Goal: Complete application form

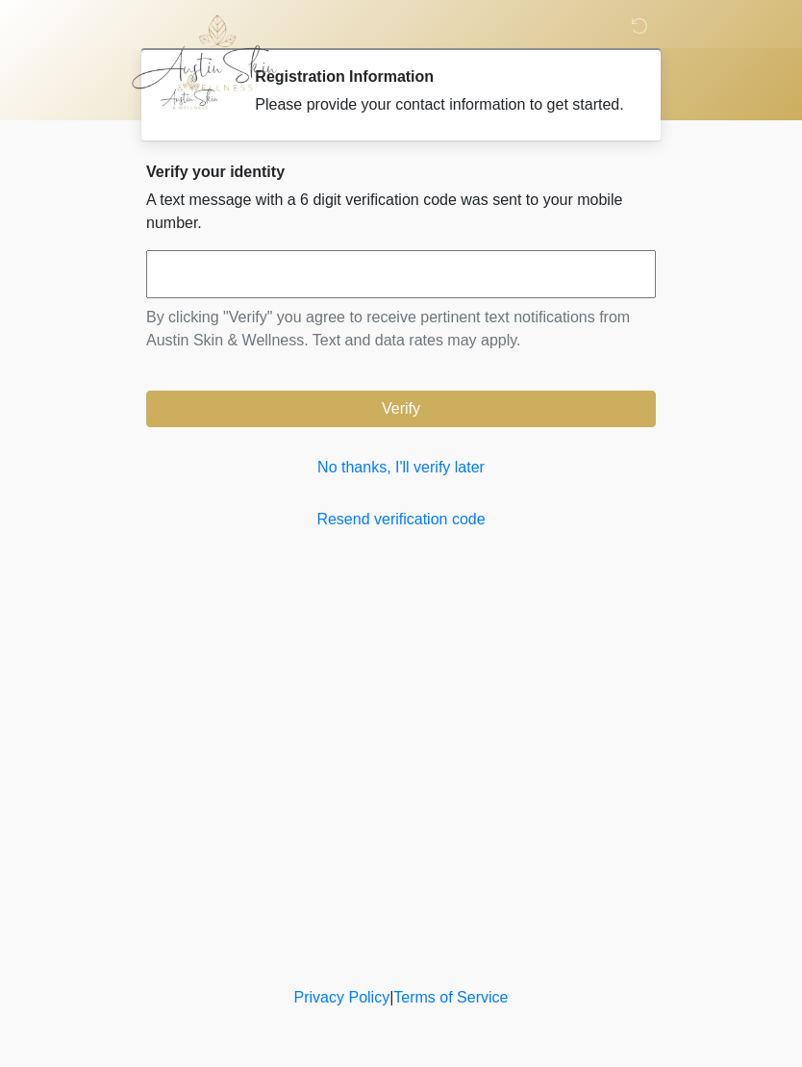
click at [407, 474] on link "No thanks, I'll verify later" at bounding box center [401, 467] width 510 height 23
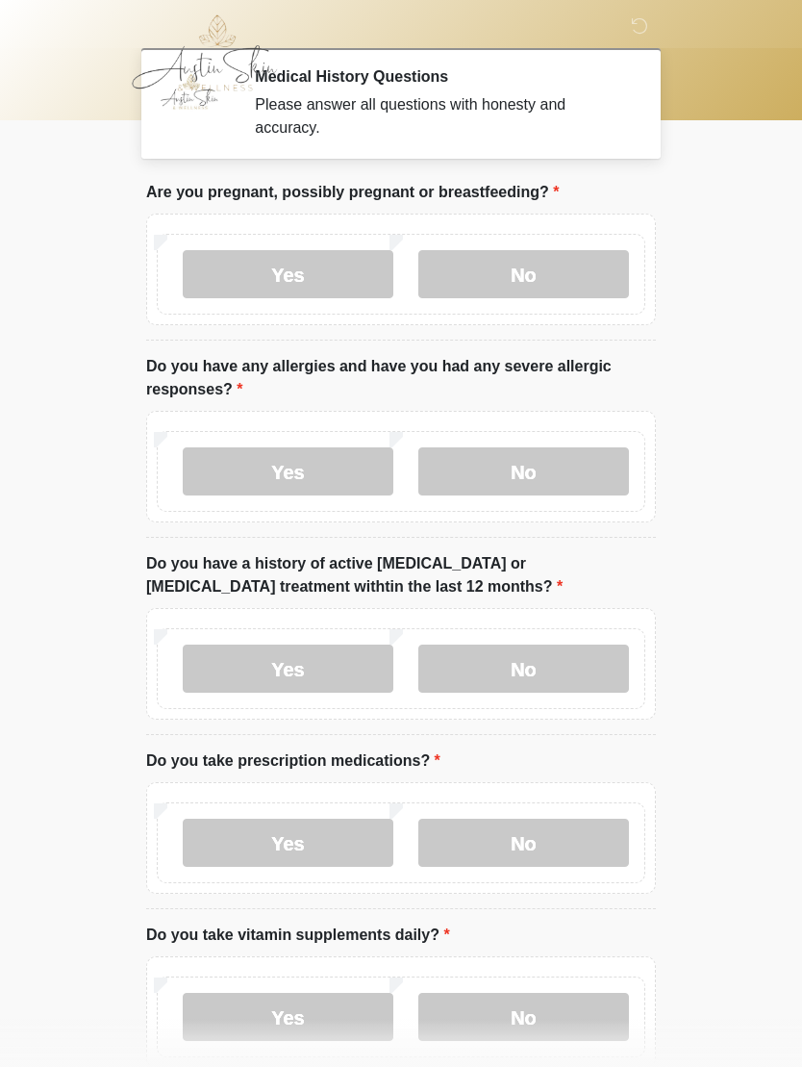
click at [541, 278] on label "No" at bounding box center [523, 274] width 211 height 48
click at [530, 478] on label "No" at bounding box center [523, 471] width 211 height 48
click at [524, 669] on label "No" at bounding box center [523, 668] width 211 height 48
click at [304, 841] on label "Yes" at bounding box center [288, 842] width 211 height 48
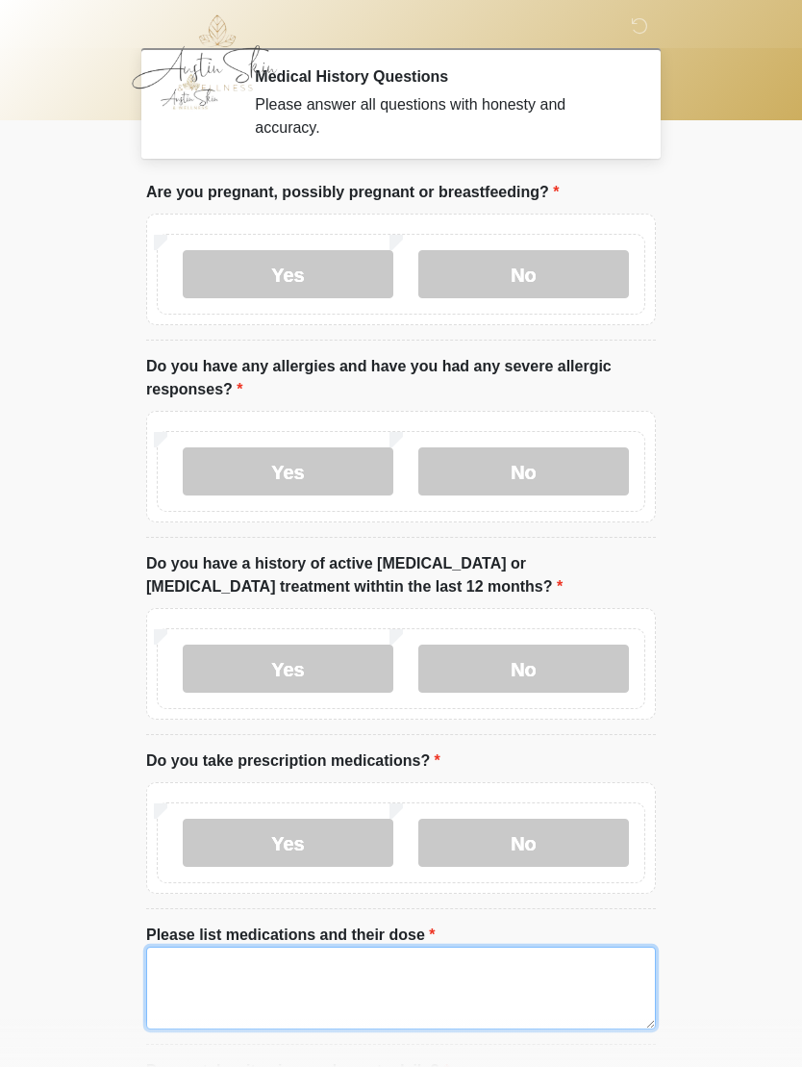
click at [266, 982] on textarea "Please list medications and their dose" at bounding box center [401, 987] width 510 height 83
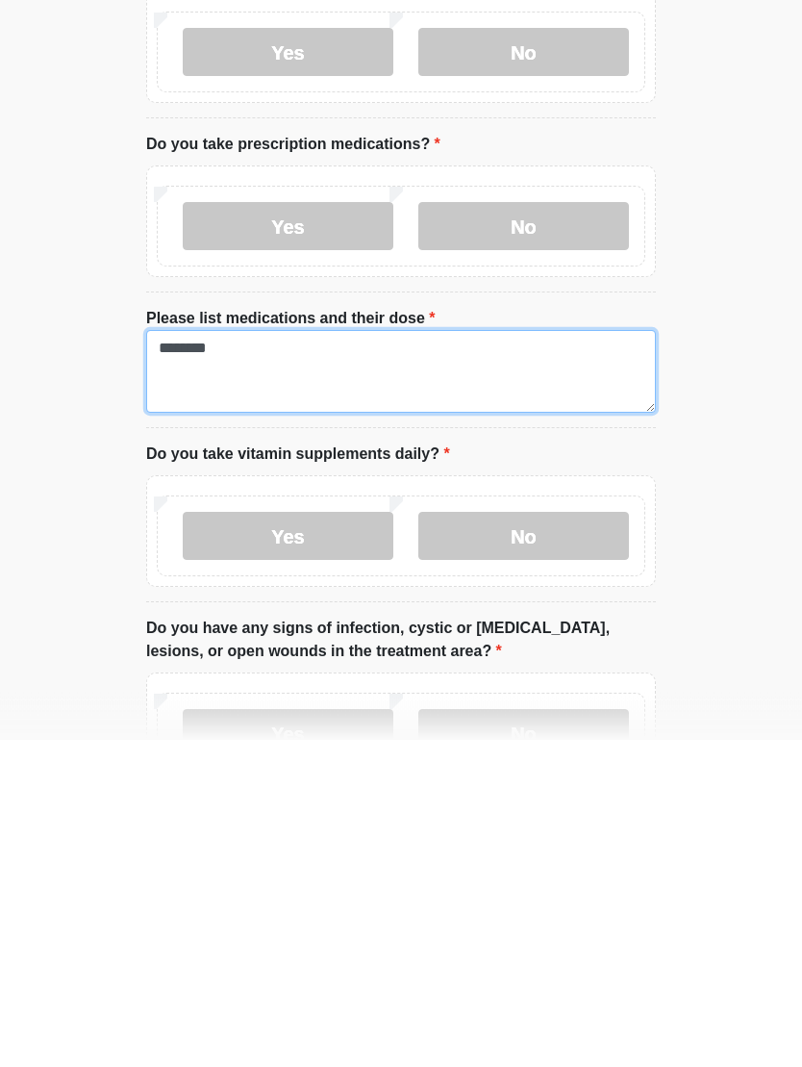
type textarea "********"
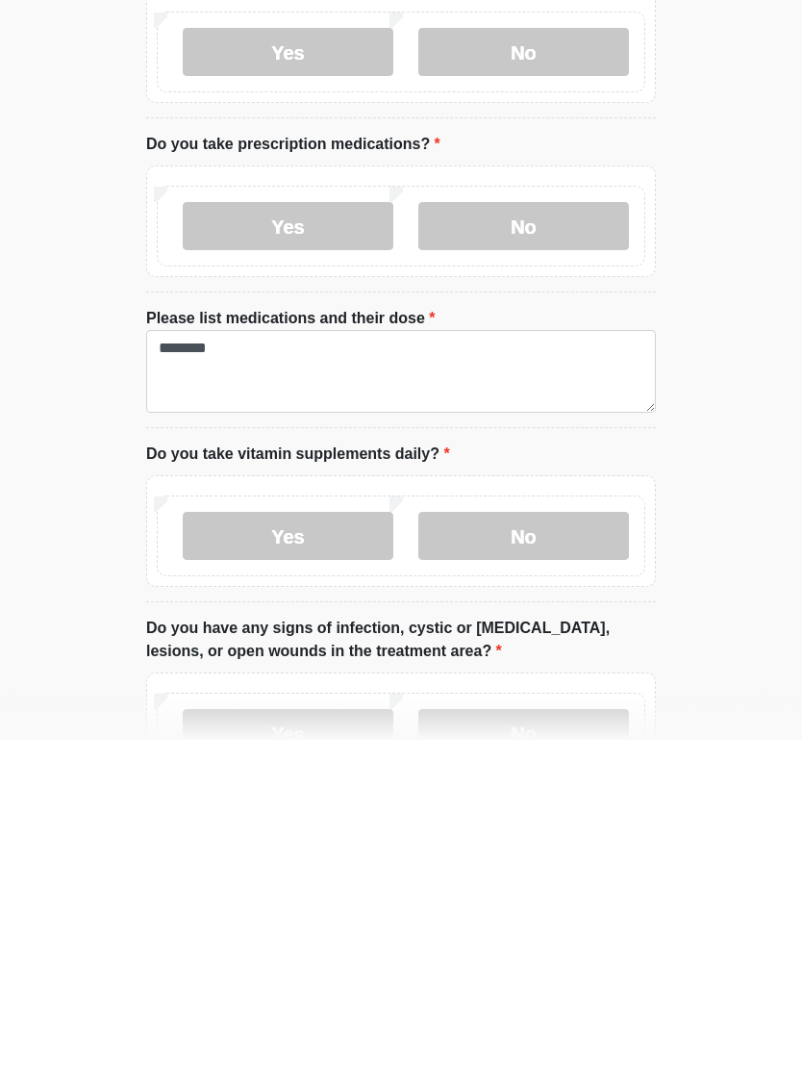
click at [301, 840] on label "Yes" at bounding box center [288, 864] width 211 height 48
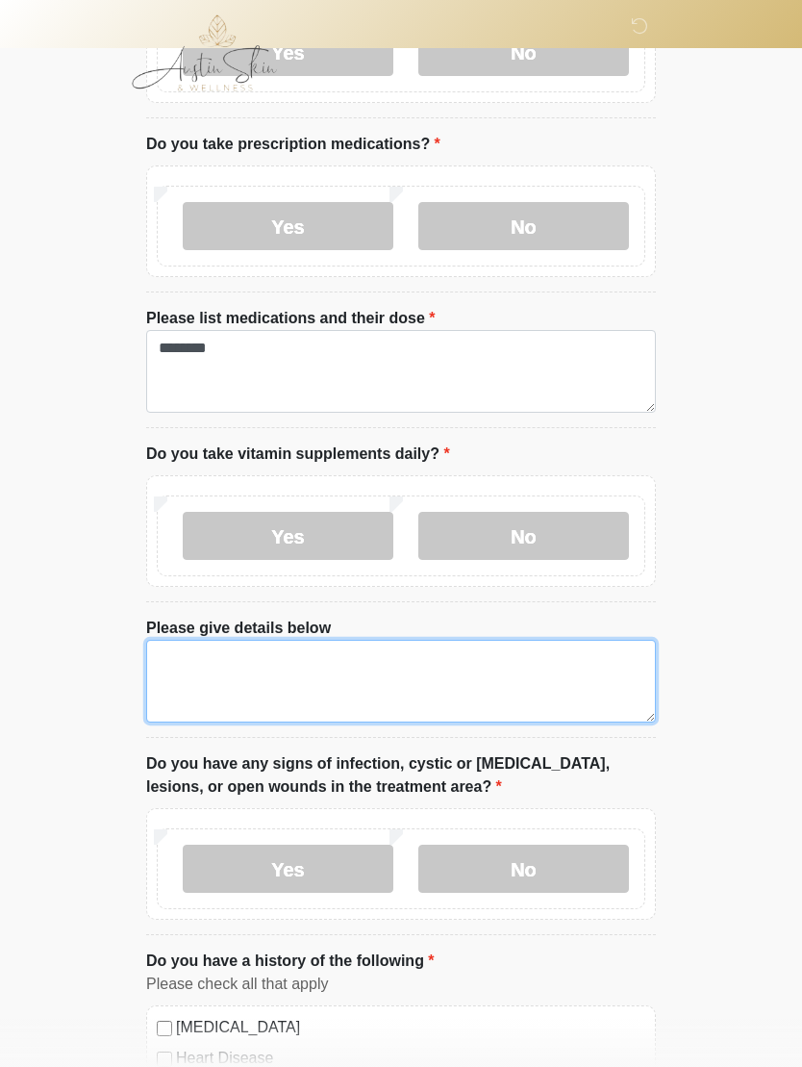
click at [195, 673] on textarea "Please give details below" at bounding box center [401, 681] width 510 height 83
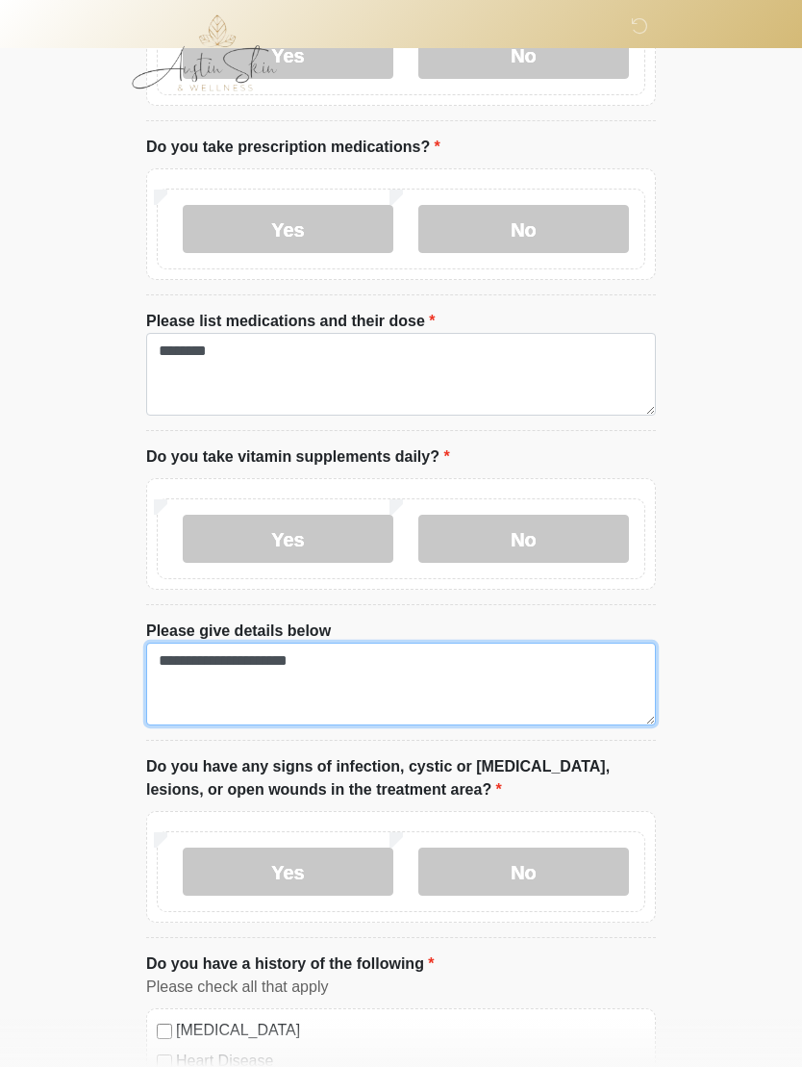
scroll to position [606, 0]
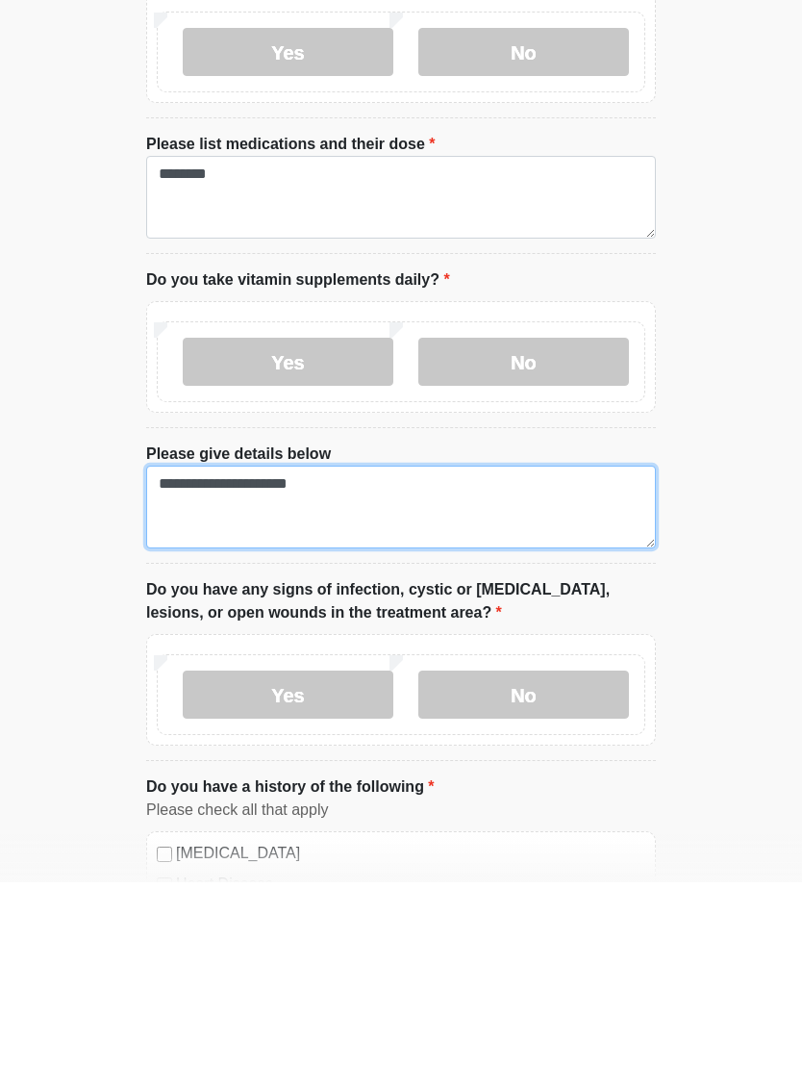
type textarea "**********"
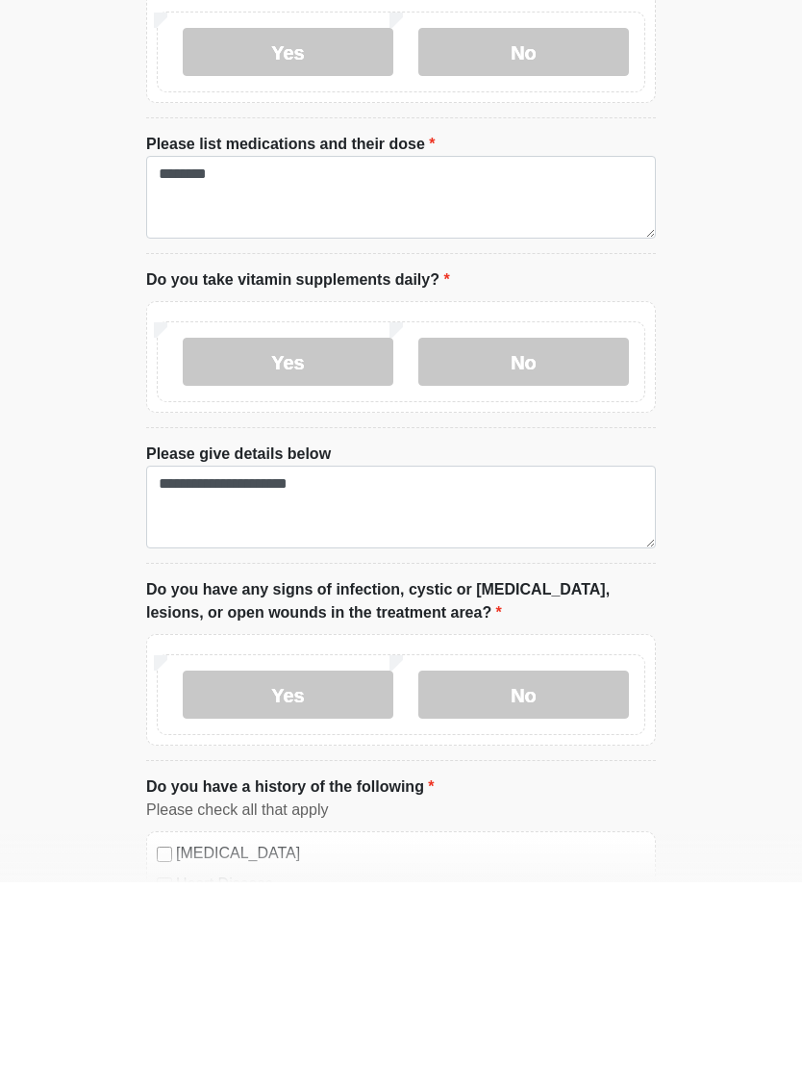
click at [516, 855] on label "No" at bounding box center [523, 879] width 211 height 48
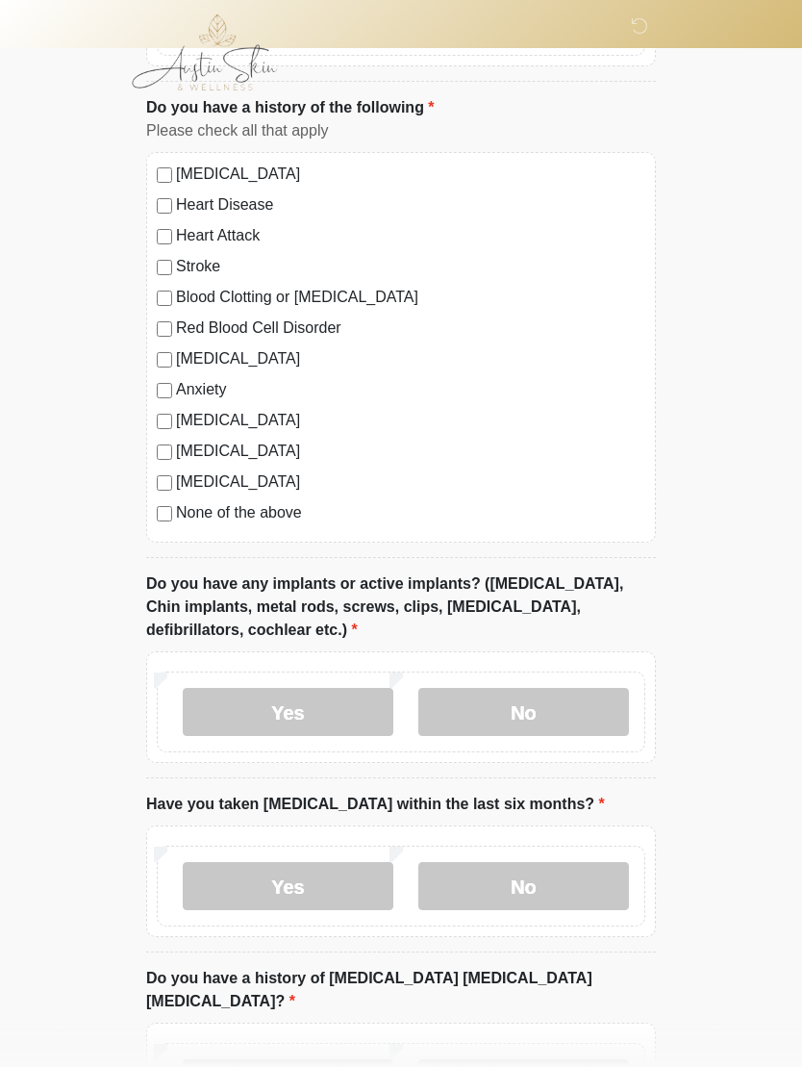
scroll to position [1470, 0]
click at [307, 709] on label "Yes" at bounding box center [288, 712] width 211 height 48
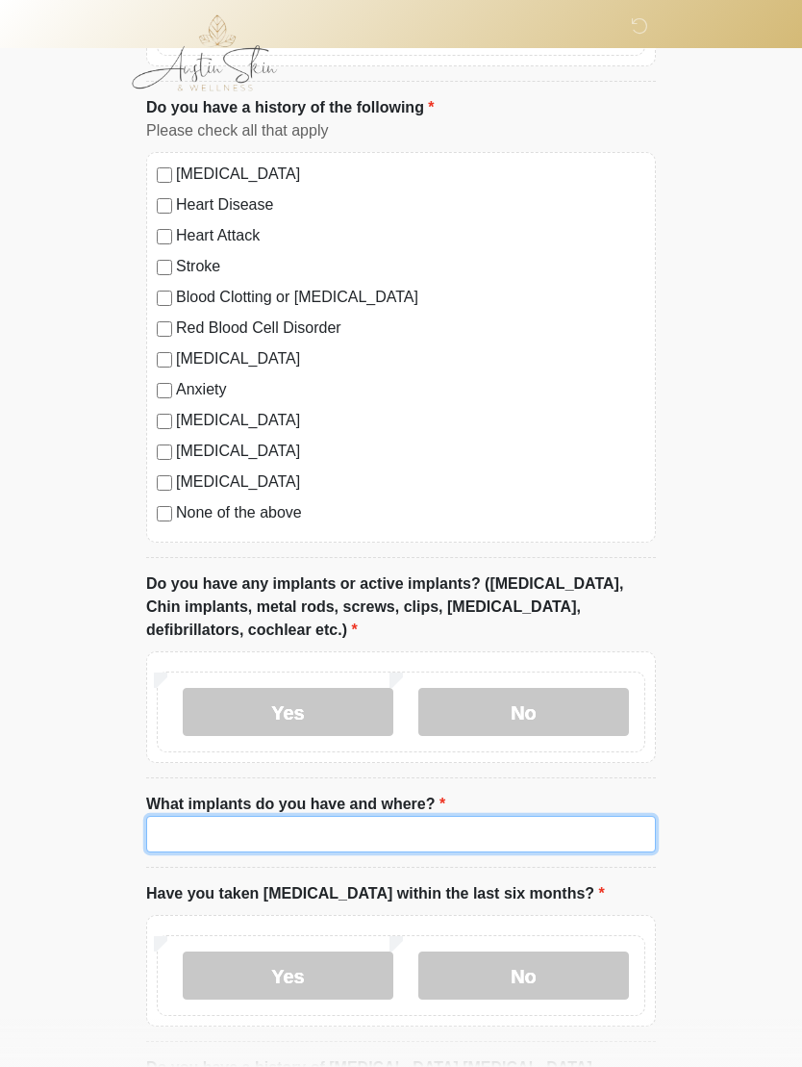
click at [202, 844] on input "What implants do you have and where?" at bounding box center [401, 834] width 510 height 37
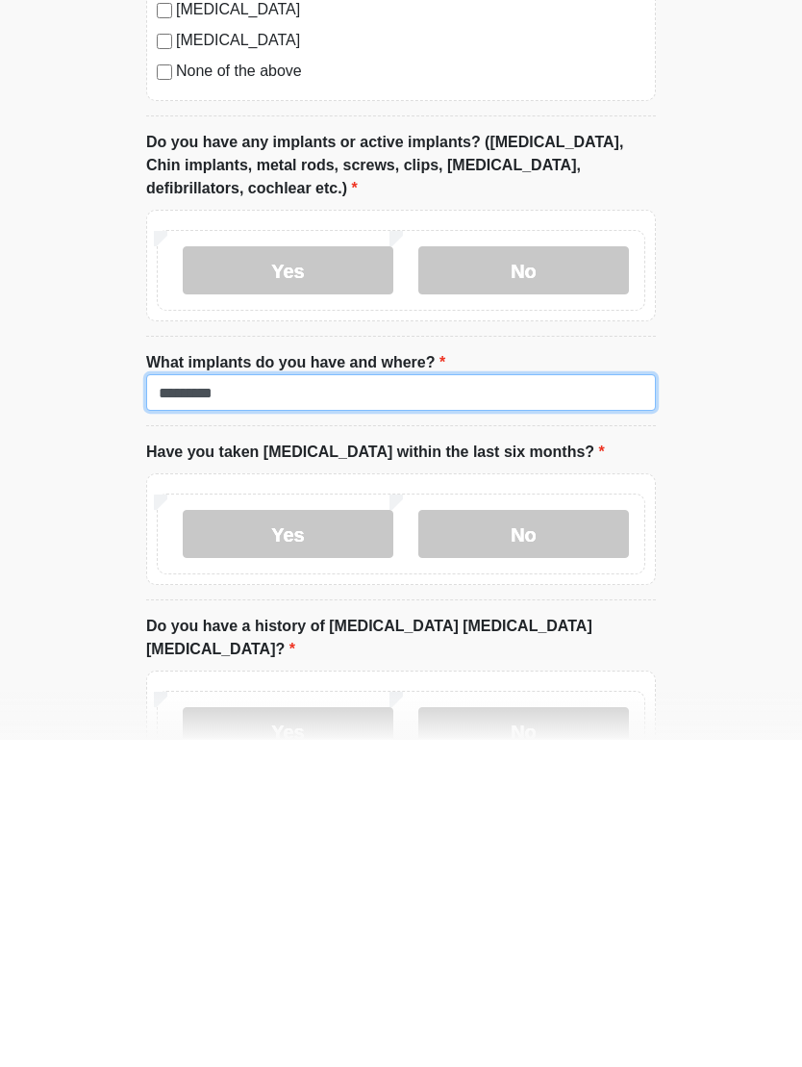
type input "*********"
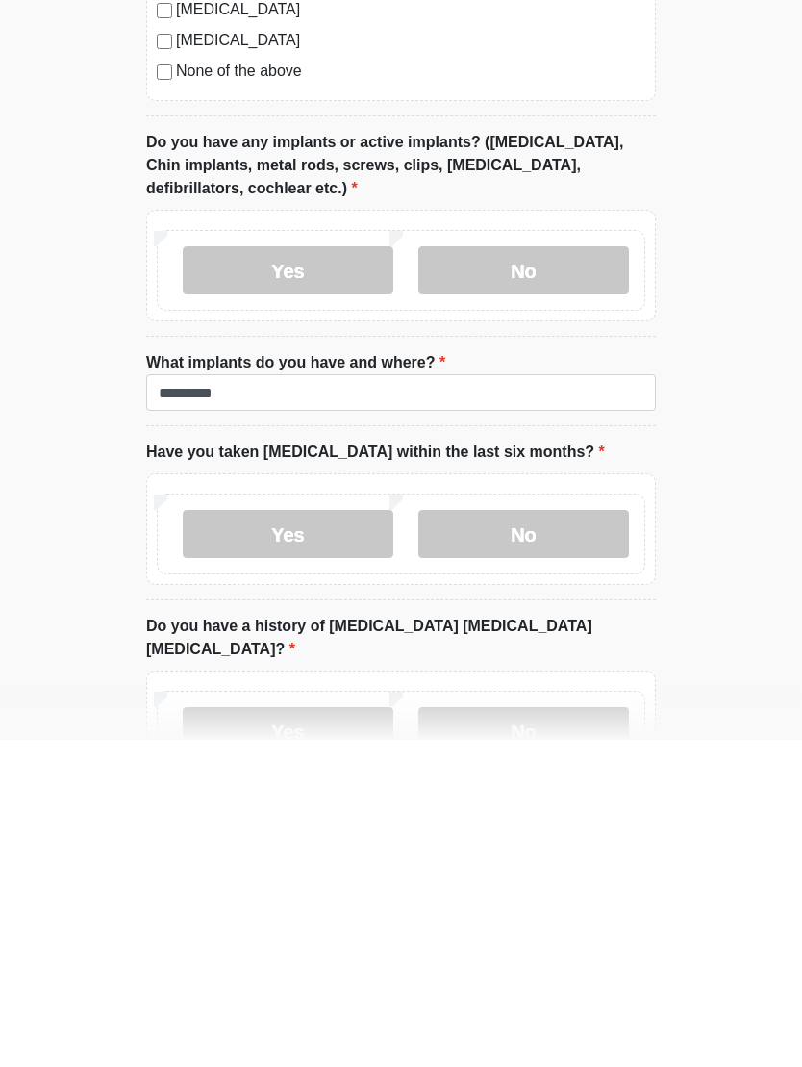
click at [525, 837] on label "No" at bounding box center [523, 861] width 211 height 48
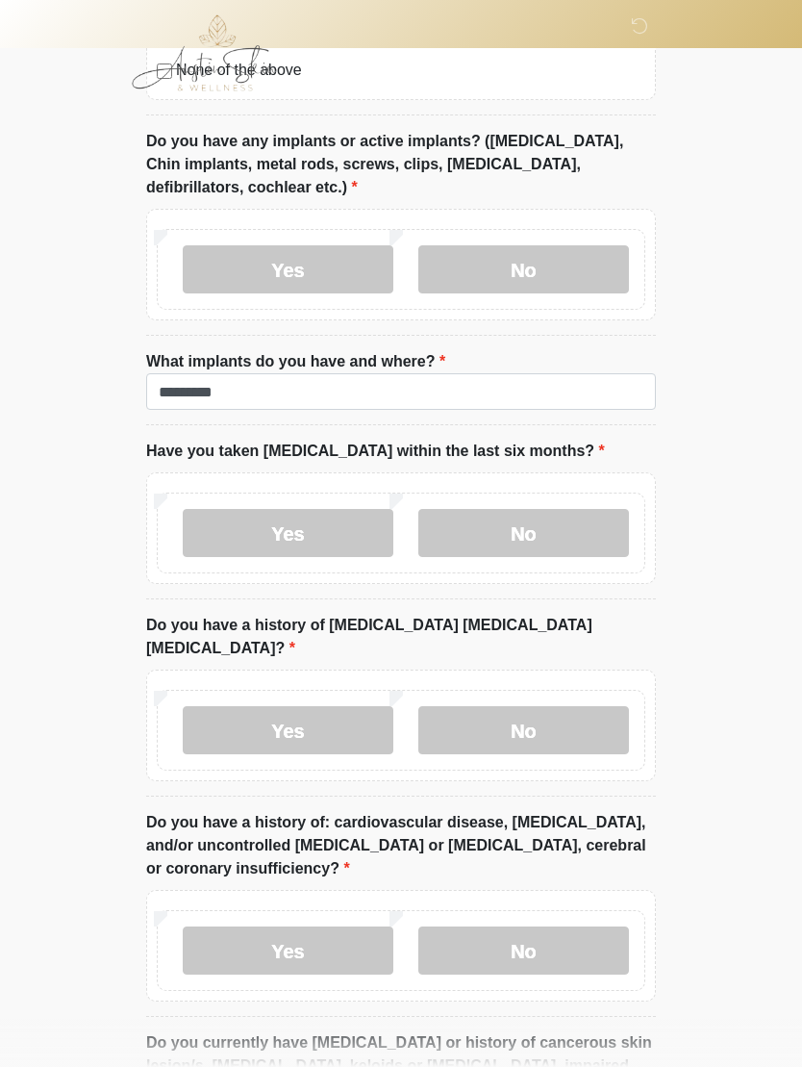
click at [505, 724] on label "No" at bounding box center [523, 730] width 211 height 48
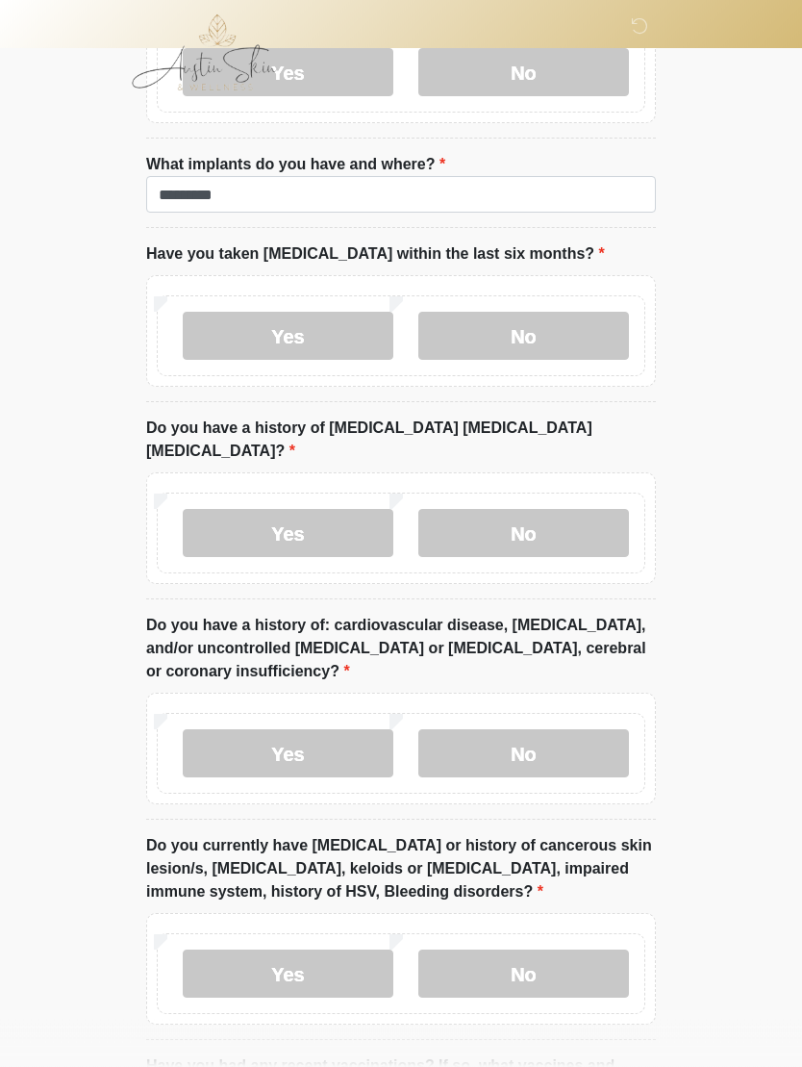
scroll to position [2109, 0]
click at [509, 729] on label "No" at bounding box center [523, 753] width 211 height 48
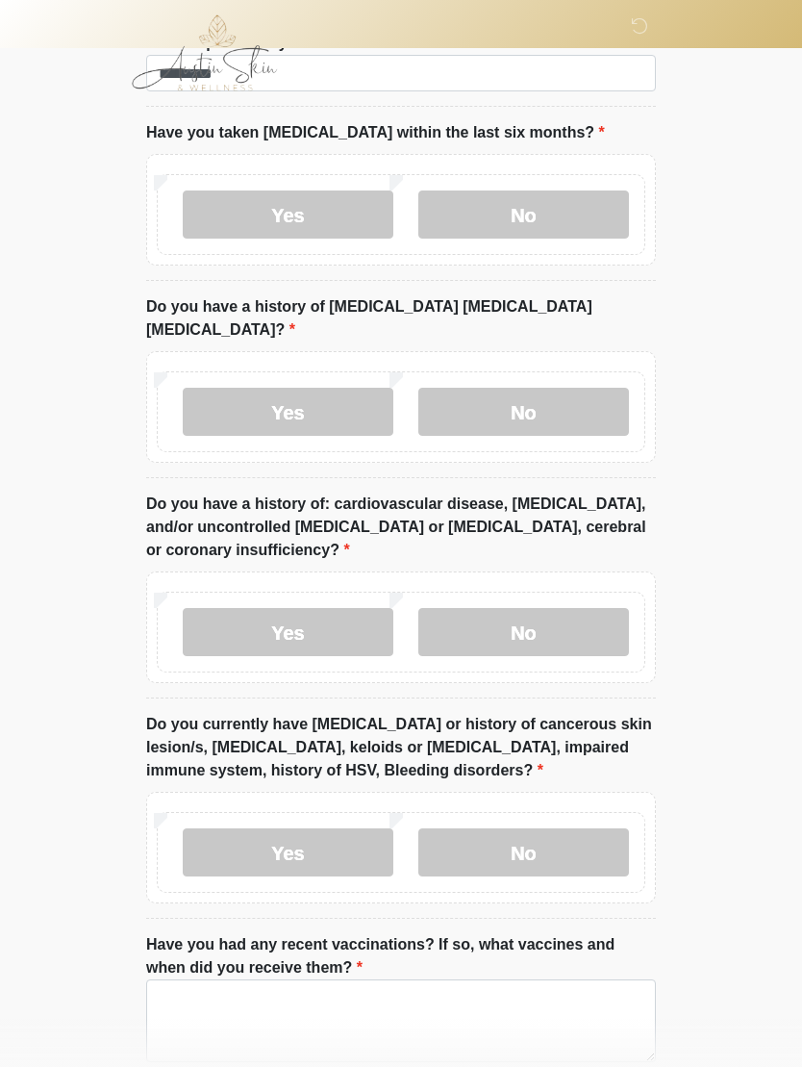
scroll to position [2251, 0]
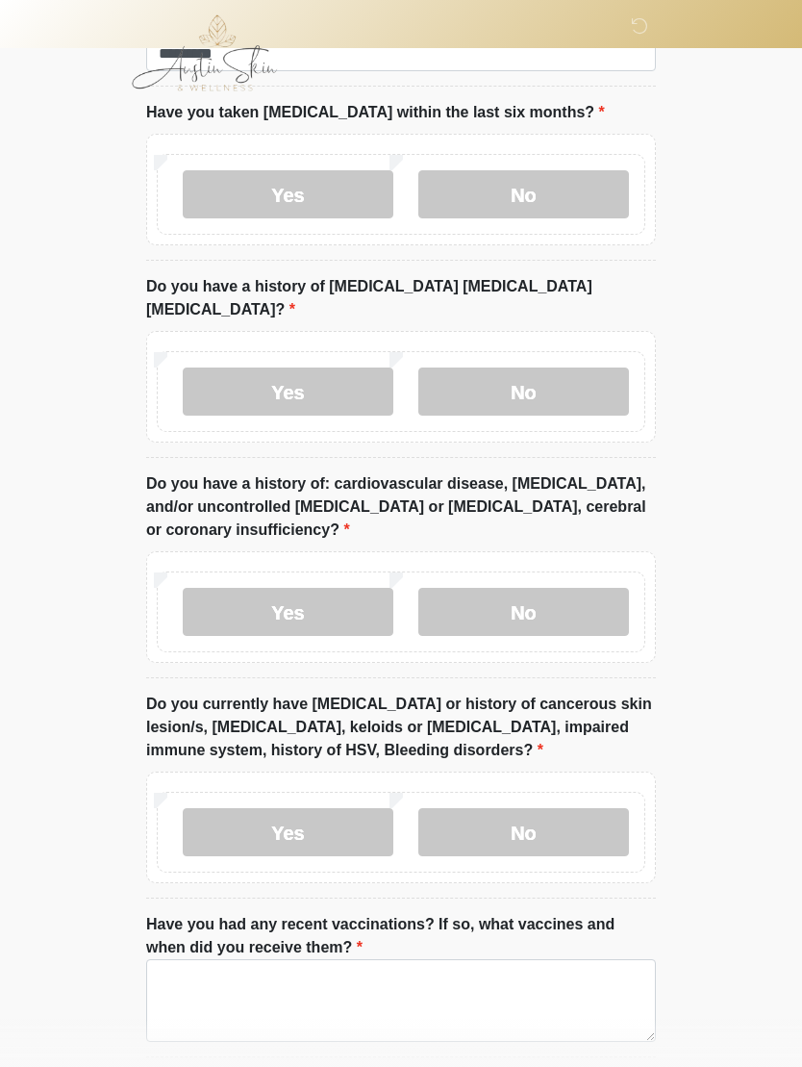
click at [510, 808] on label "No" at bounding box center [523, 832] width 211 height 48
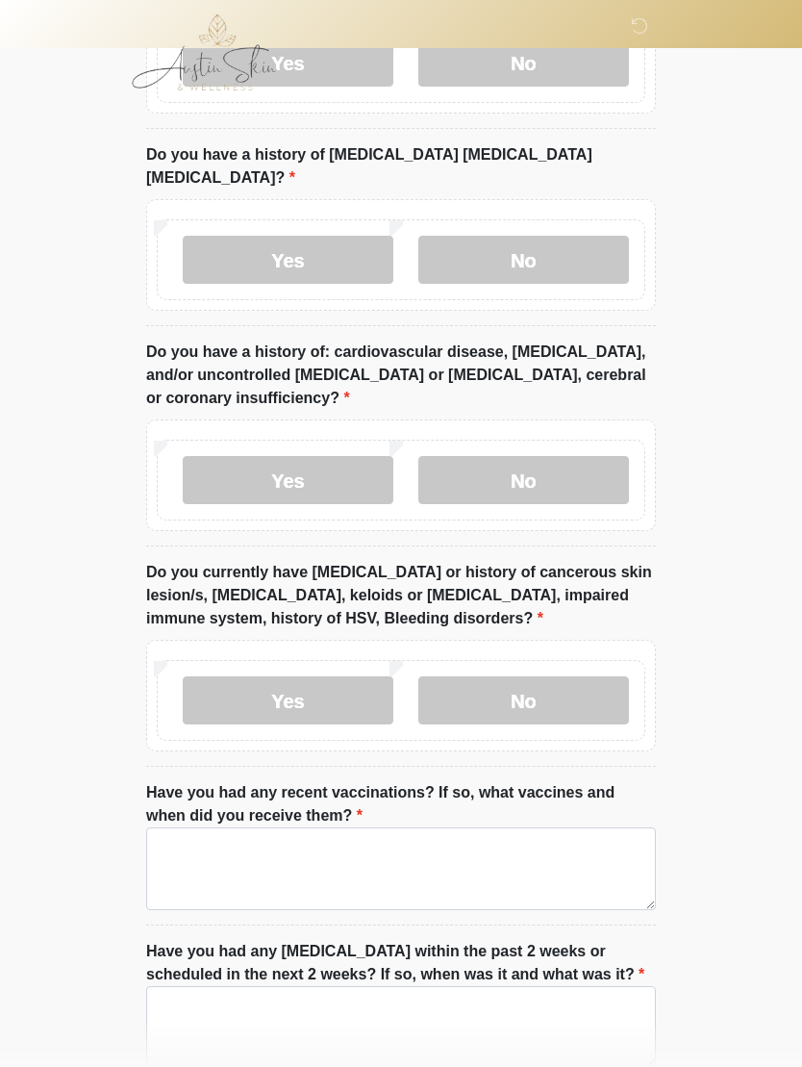
scroll to position [2383, 0]
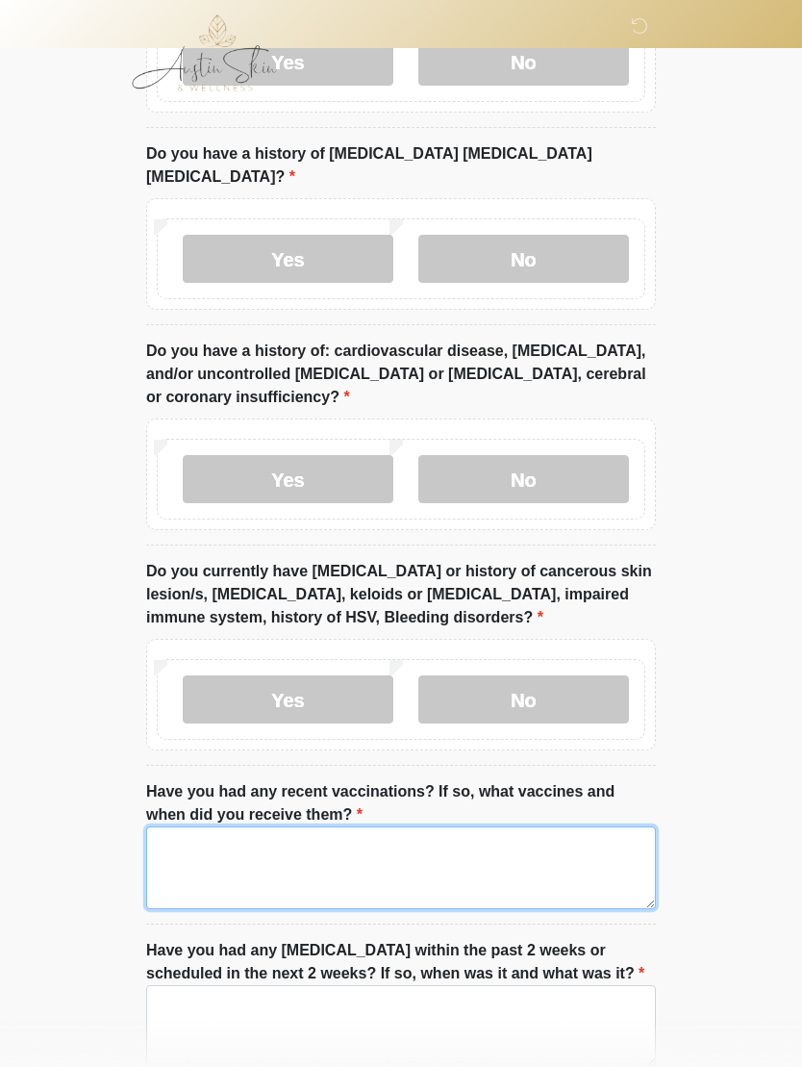
click at [234, 827] on textarea "Have you had any recent vaccinations? If so, what vaccines and when did you rec…" at bounding box center [401, 867] width 510 height 83
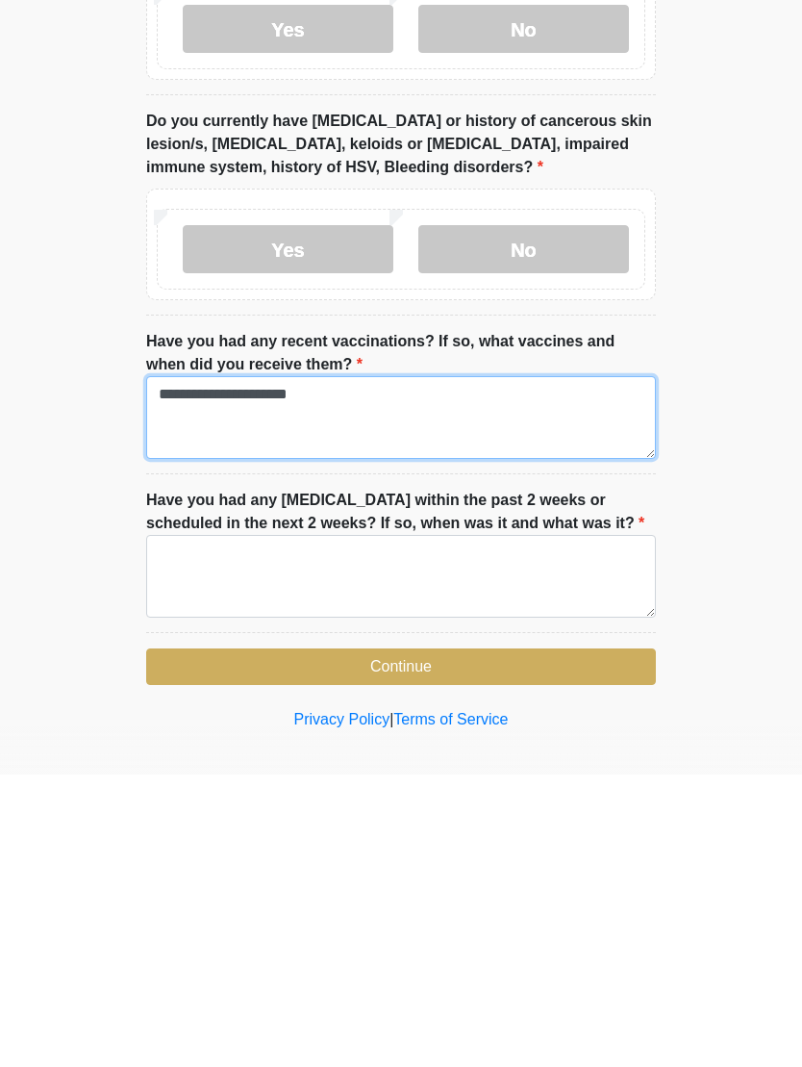
type textarea "**********"
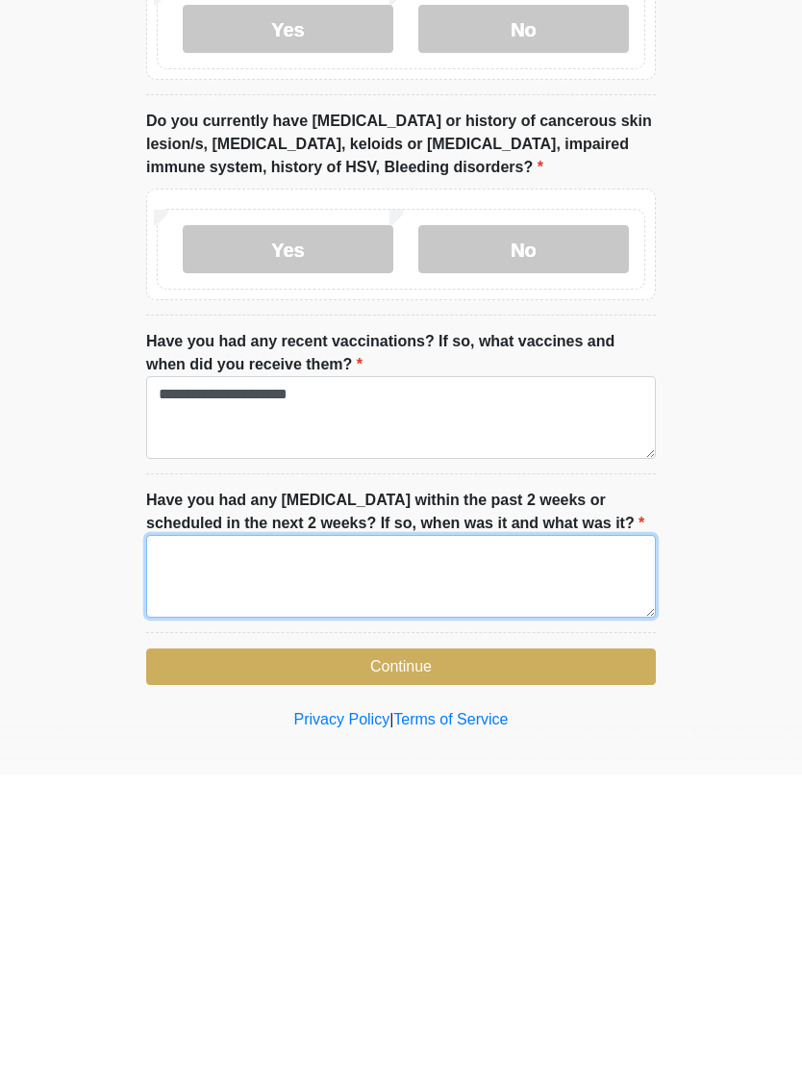
click at [241, 827] on textarea "Have you had any [MEDICAL_DATA] within the past 2 weeks or scheduled in the nex…" at bounding box center [401, 868] width 510 height 83
type textarea "**"
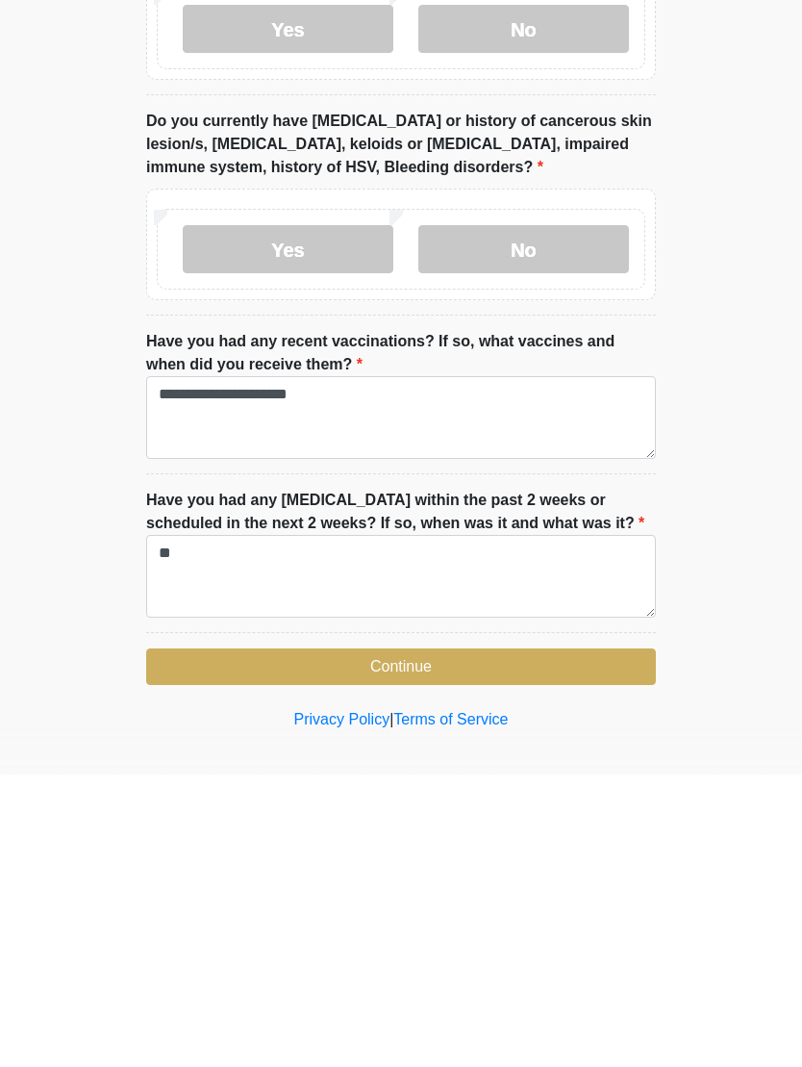
click at [406, 941] on button "Continue" at bounding box center [401, 959] width 510 height 37
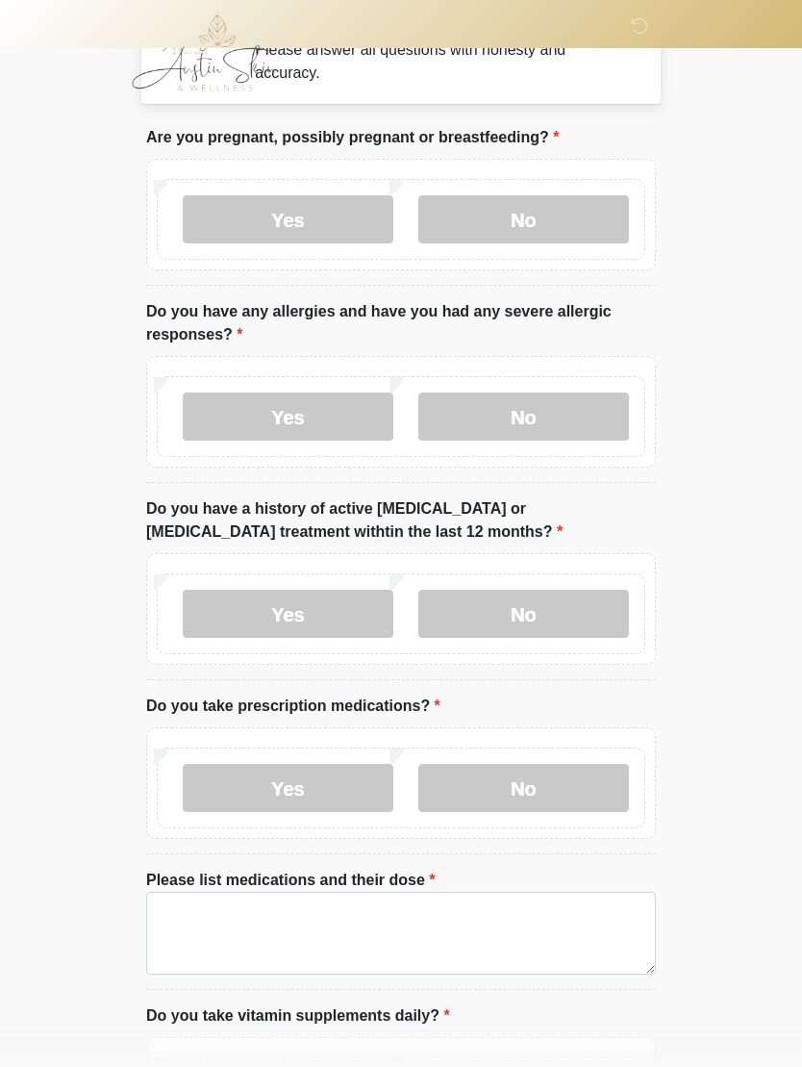
scroll to position [0, 0]
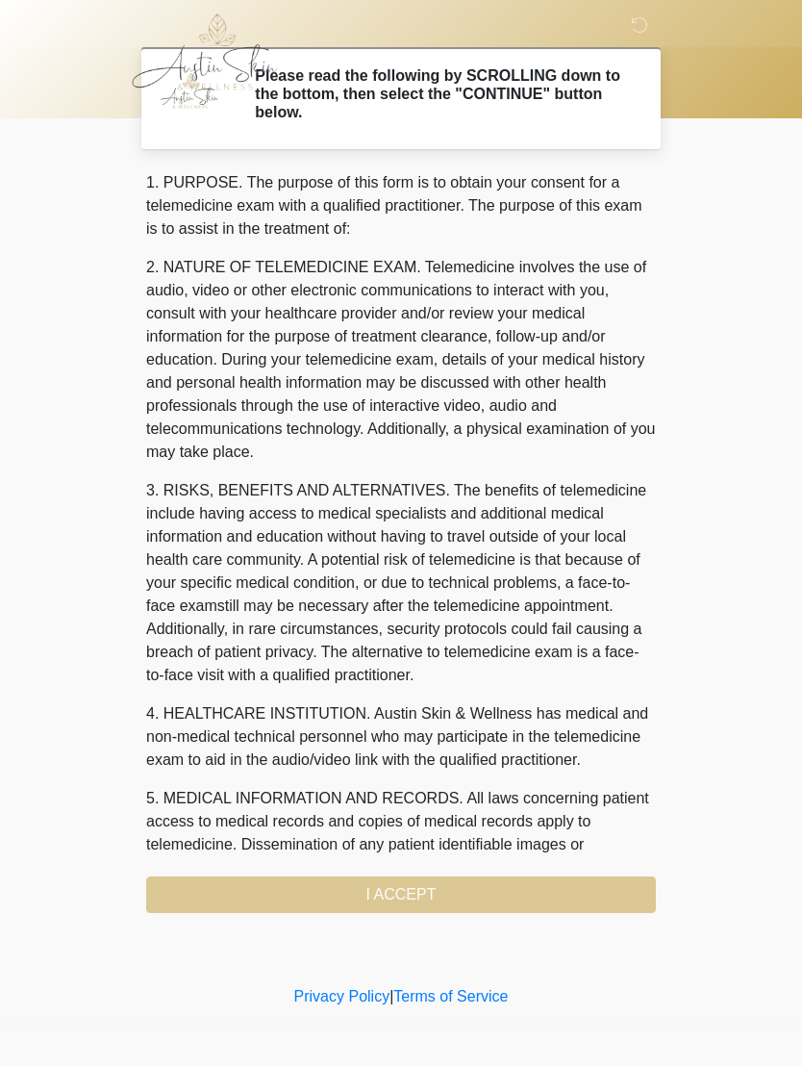
click at [426, 901] on div "1. PURPOSE. The purpose of this form is to obtain your consent for a telemedici…" at bounding box center [401, 543] width 510 height 742
click at [412, 891] on div "1. PURPOSE. The purpose of this form is to obtain your consent for a telemedici…" at bounding box center [401, 543] width 510 height 742
click at [417, 894] on div "1. PURPOSE. The purpose of this form is to obtain your consent for a telemedici…" at bounding box center [401, 543] width 510 height 742
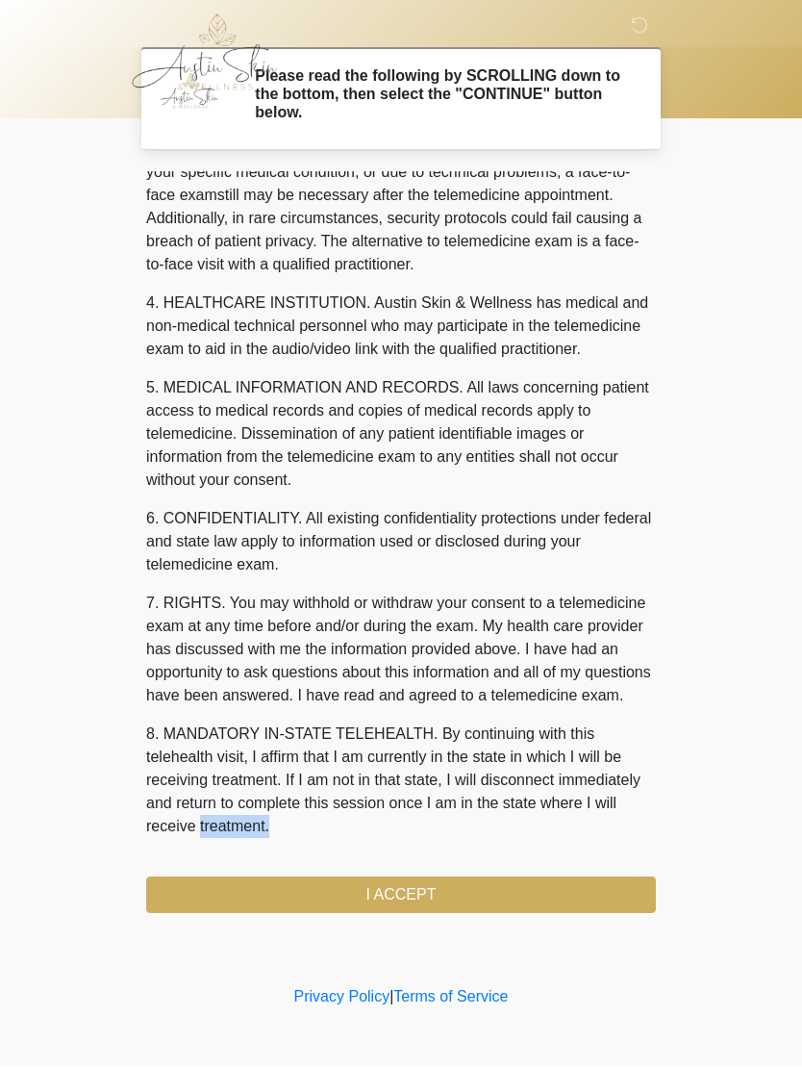
scroll to position [480, 0]
click at [417, 901] on button "I ACCEPT" at bounding box center [401, 895] width 510 height 37
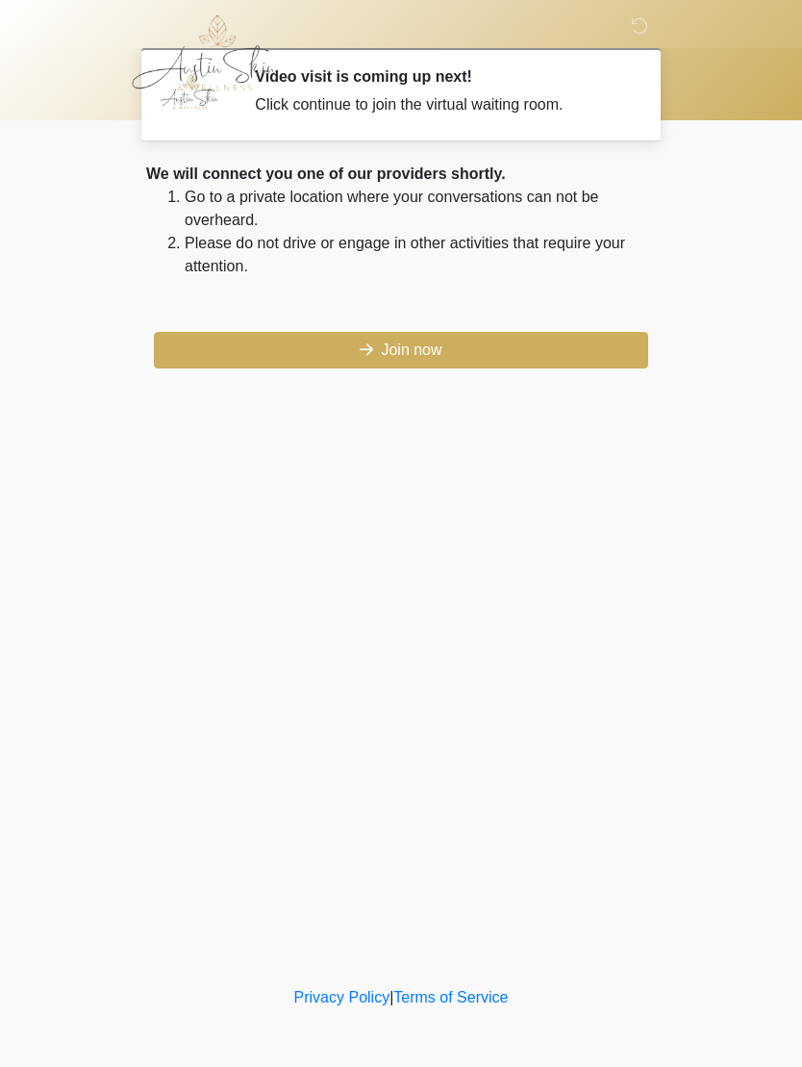
click at [418, 364] on button "Join now" at bounding box center [401, 350] width 494 height 37
